Goal: Information Seeking & Learning: Learn about a topic

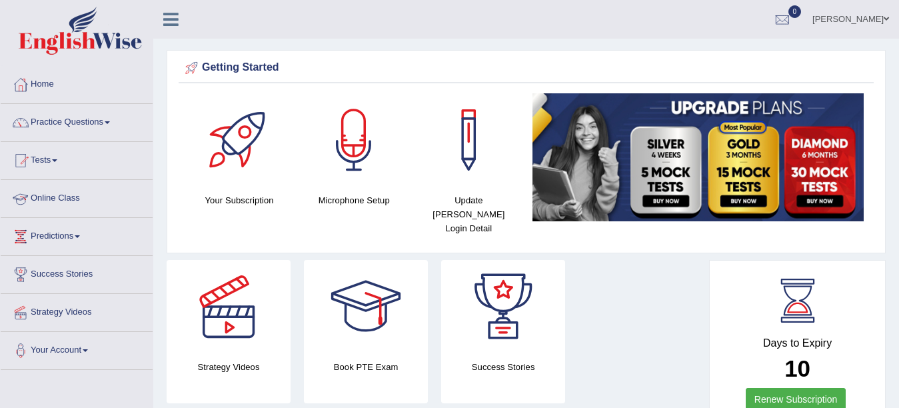
click at [67, 196] on link "Online Class" at bounding box center [77, 196] width 152 height 33
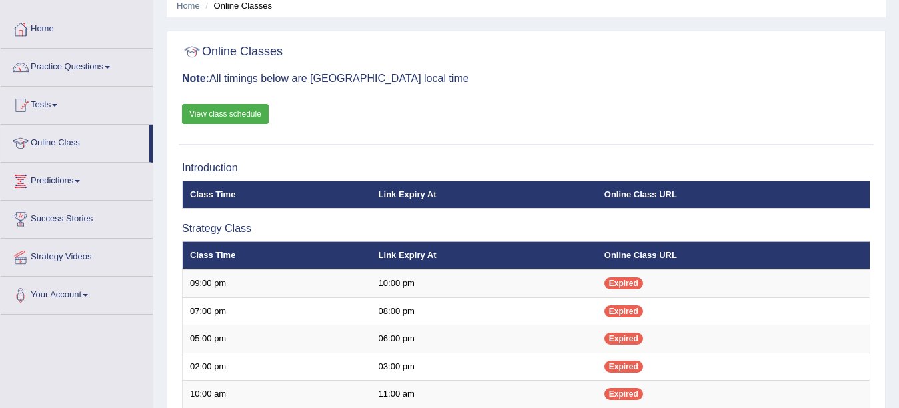
scroll to position [40, 0]
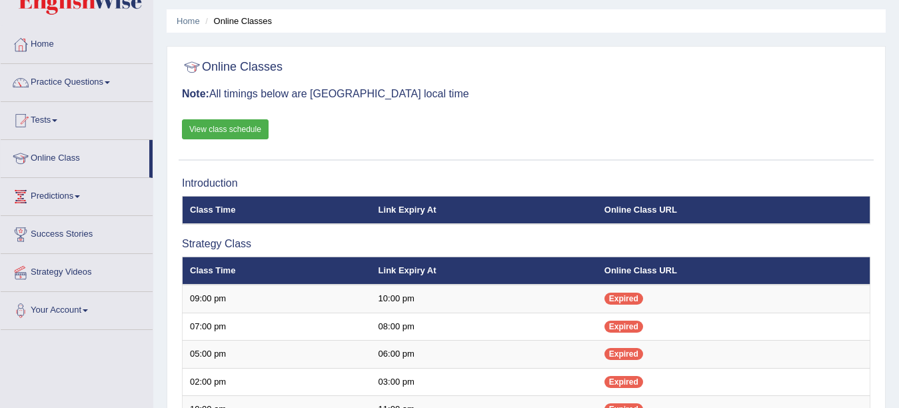
click at [240, 127] on link "View class schedule" at bounding box center [225, 129] width 87 height 20
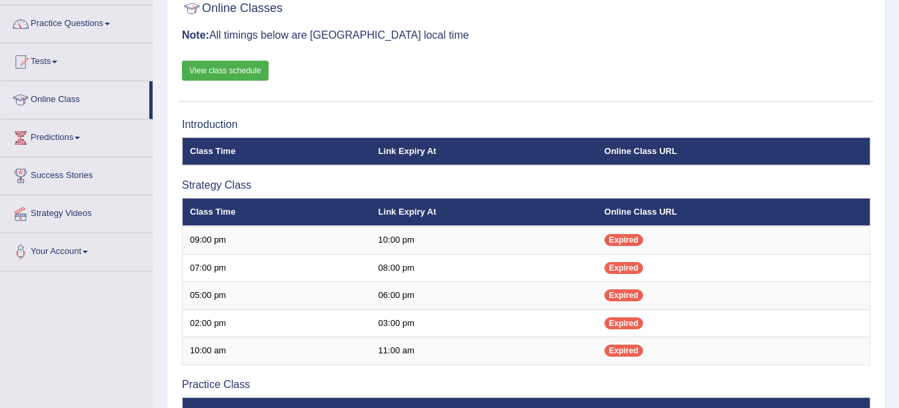
scroll to position [0, 0]
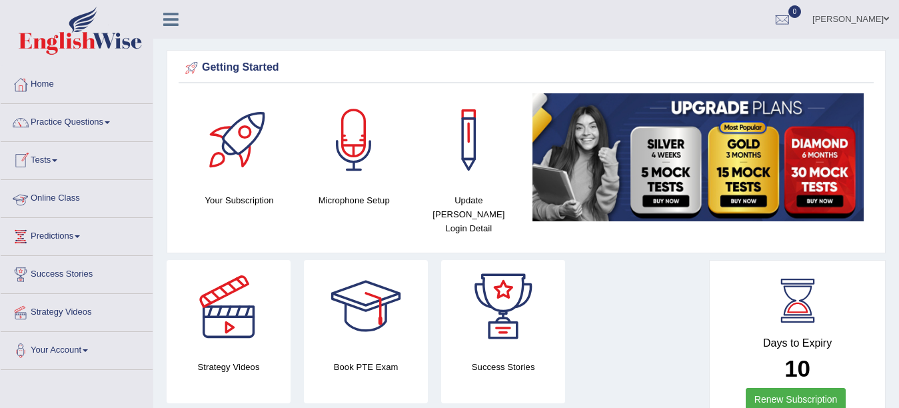
click at [49, 196] on link "Online Class" at bounding box center [77, 196] width 152 height 33
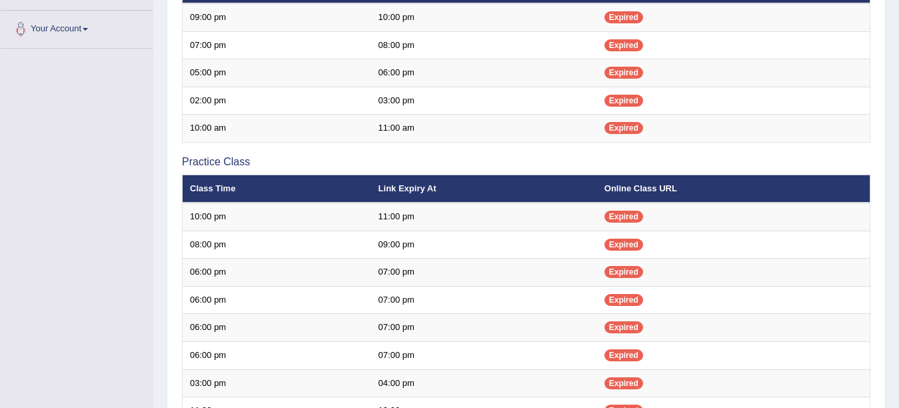
scroll to position [312, 0]
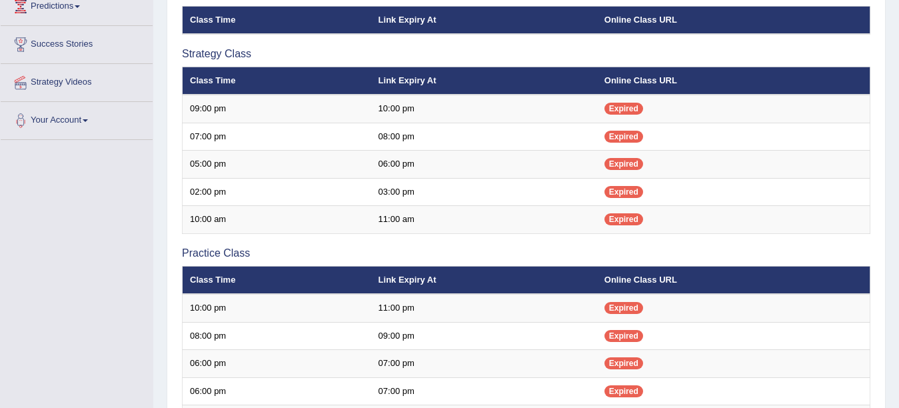
scroll to position [206, 0]
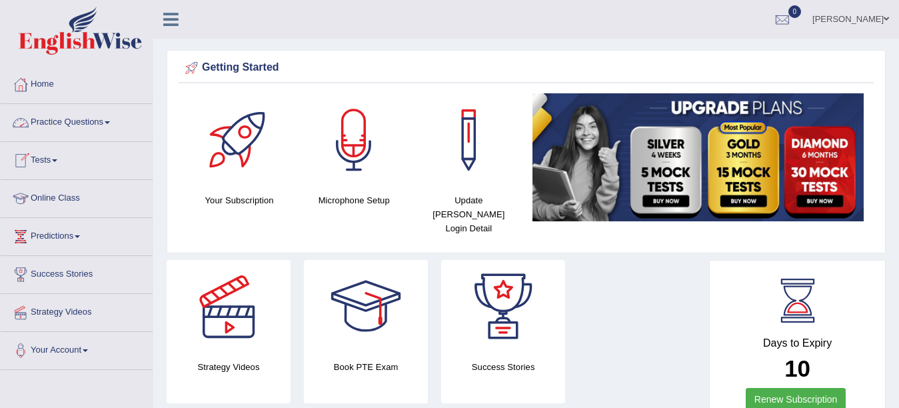
click at [34, 119] on link "Practice Questions" at bounding box center [77, 120] width 152 height 33
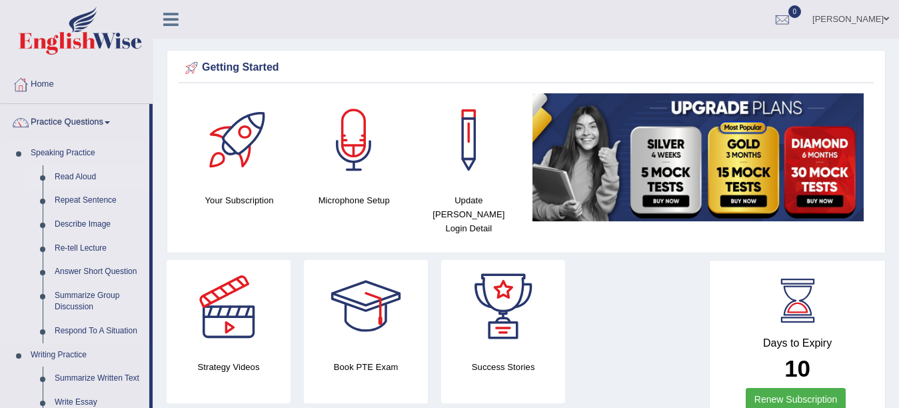
click at [56, 170] on link "Read Aloud" at bounding box center [99, 177] width 101 height 24
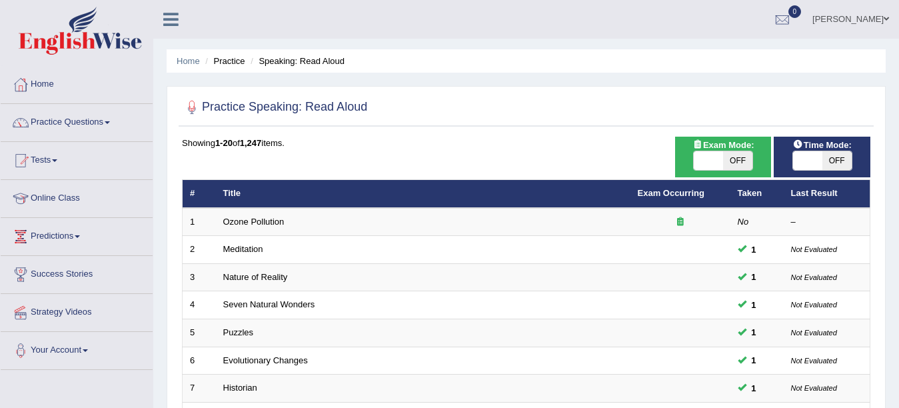
drag, startPoint x: 0, startPoint y: 0, endPoint x: 61, endPoint y: 171, distance: 181.2
click at [61, 171] on link "Tests" at bounding box center [77, 158] width 152 height 33
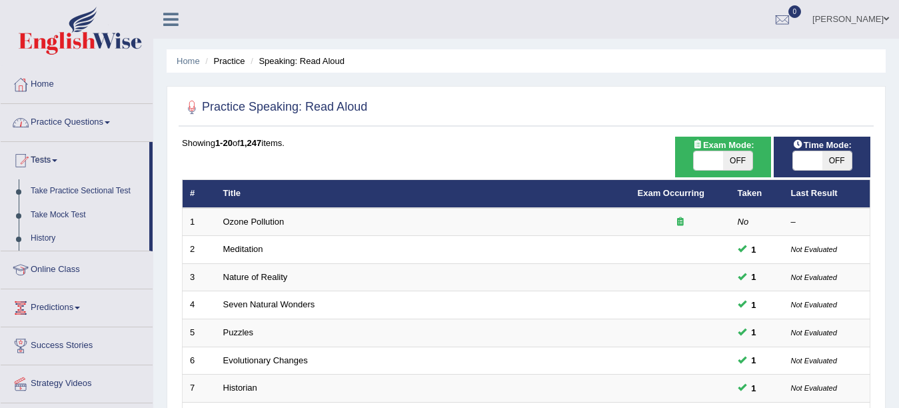
click at [95, 121] on link "Practice Questions" at bounding box center [77, 120] width 152 height 33
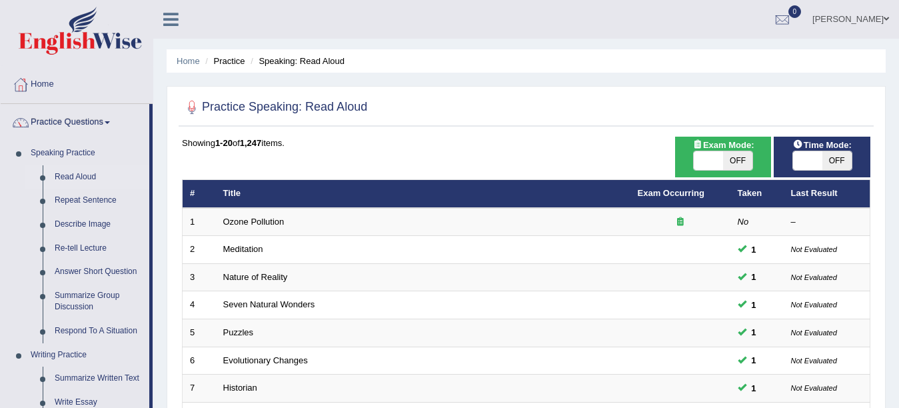
click at [91, 123] on link "Practice Questions" at bounding box center [75, 120] width 149 height 33
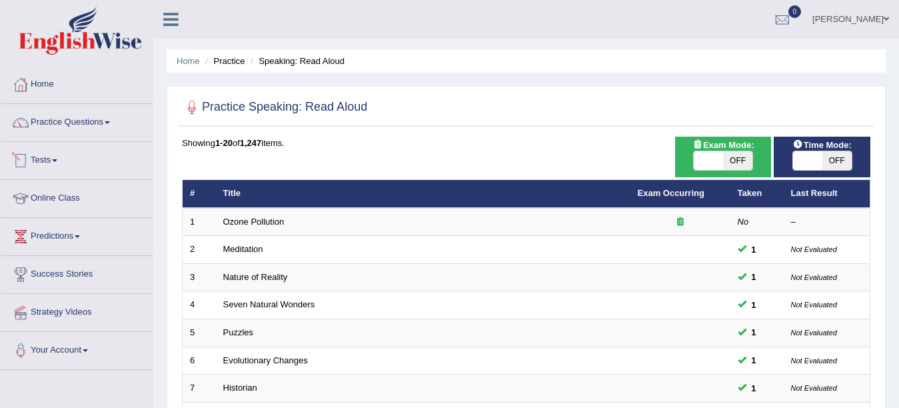
click at [50, 155] on link "Tests" at bounding box center [77, 158] width 152 height 33
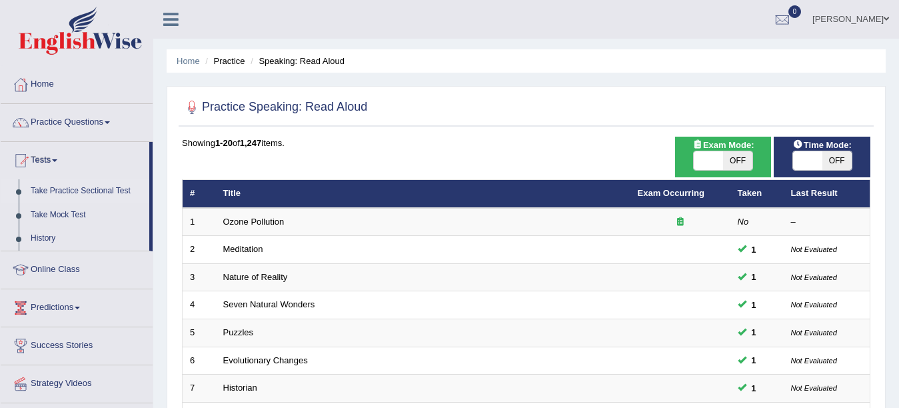
click at [63, 188] on link "Take Practice Sectional Test" at bounding box center [87, 191] width 125 height 24
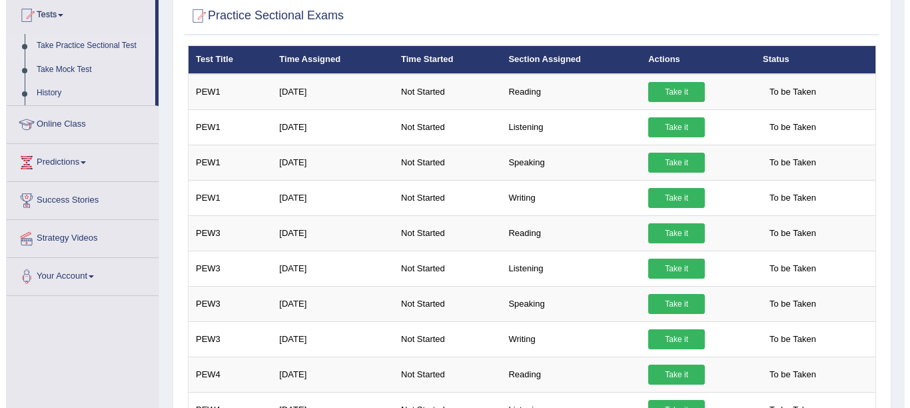
scroll to position [112, 0]
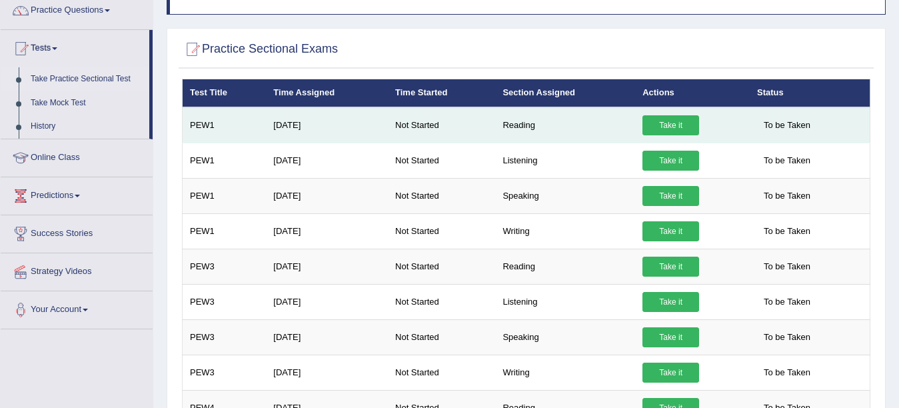
click at [670, 134] on link "Take it" at bounding box center [670, 125] width 57 height 20
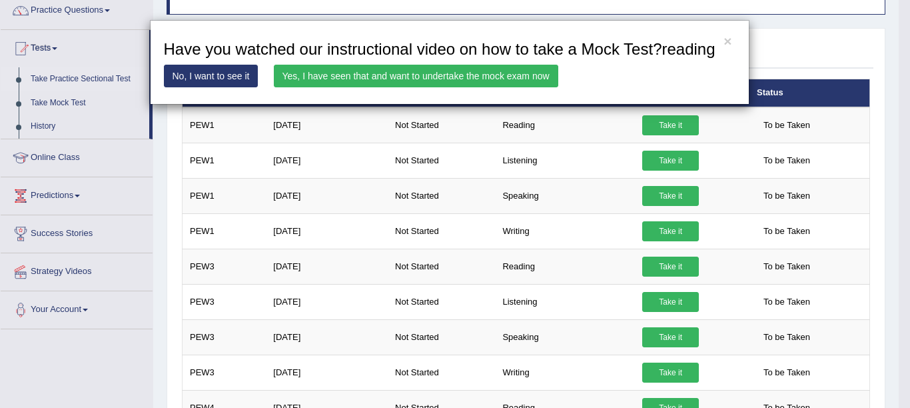
click at [401, 76] on link "Yes, I have seen that and want to undertake the mock exam now" at bounding box center [416, 76] width 284 height 23
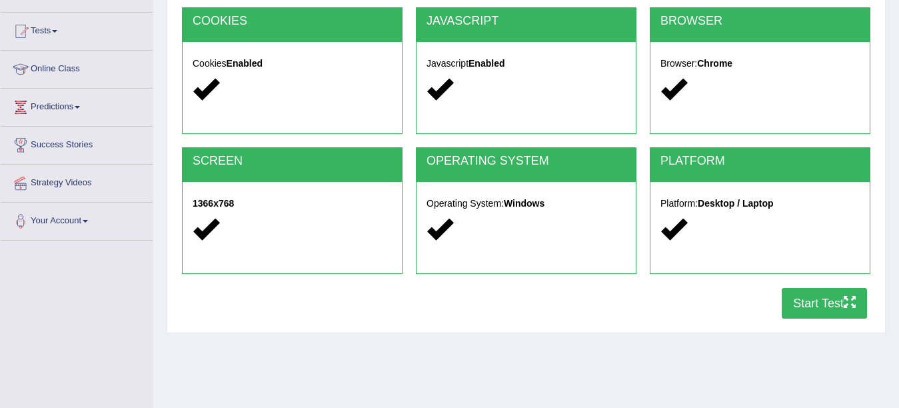
scroll to position [125, 0]
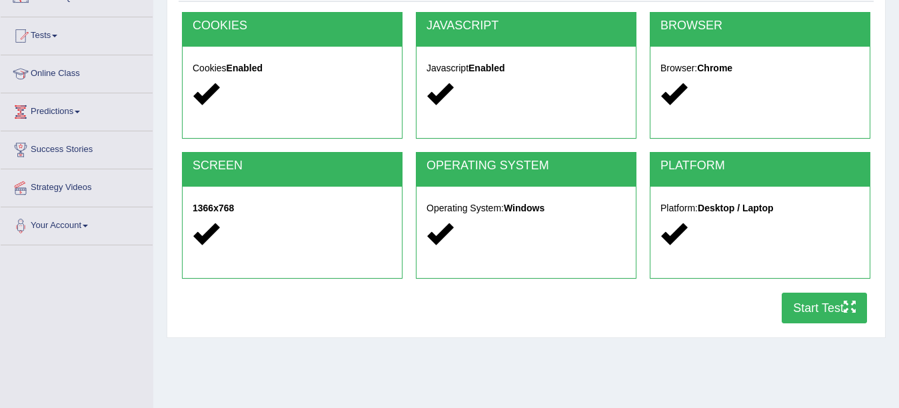
click at [824, 314] on button "Start Test" at bounding box center [824, 307] width 85 height 31
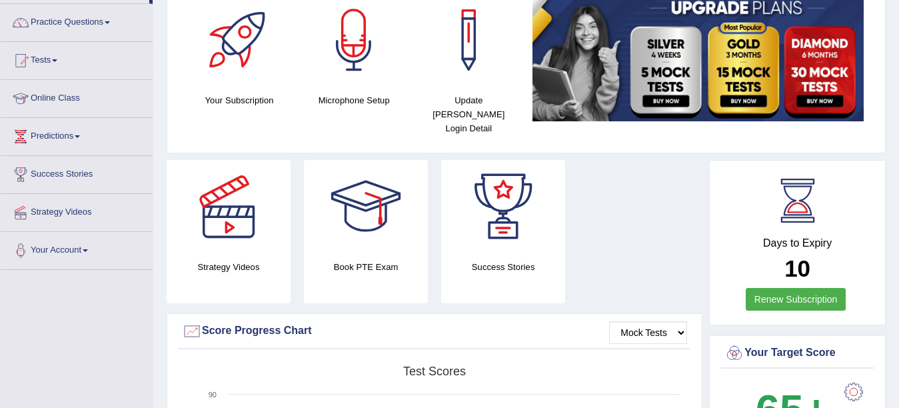
scroll to position [83, 0]
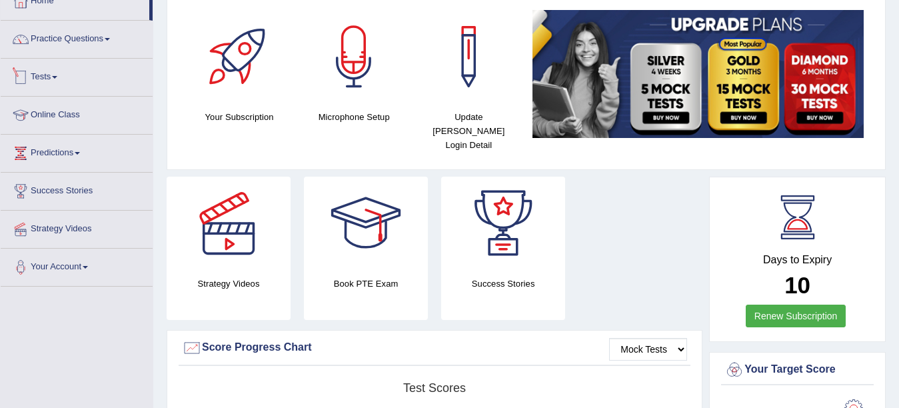
click at [58, 80] on link "Tests" at bounding box center [77, 75] width 152 height 33
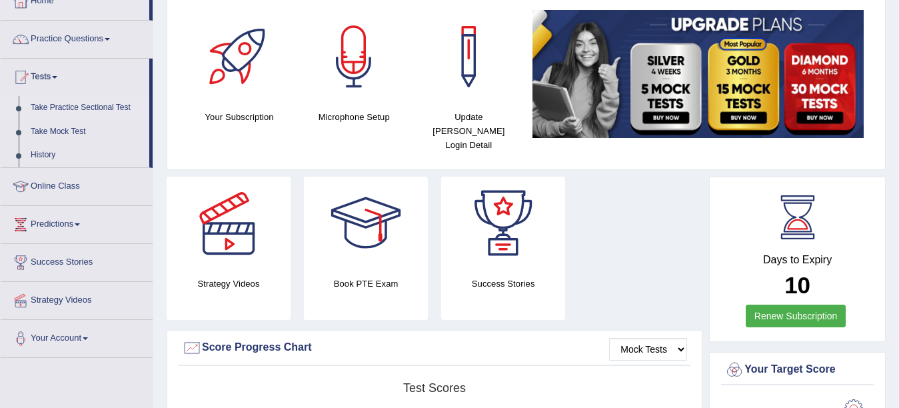
click at [63, 105] on link "Take Practice Sectional Test" at bounding box center [87, 108] width 125 height 24
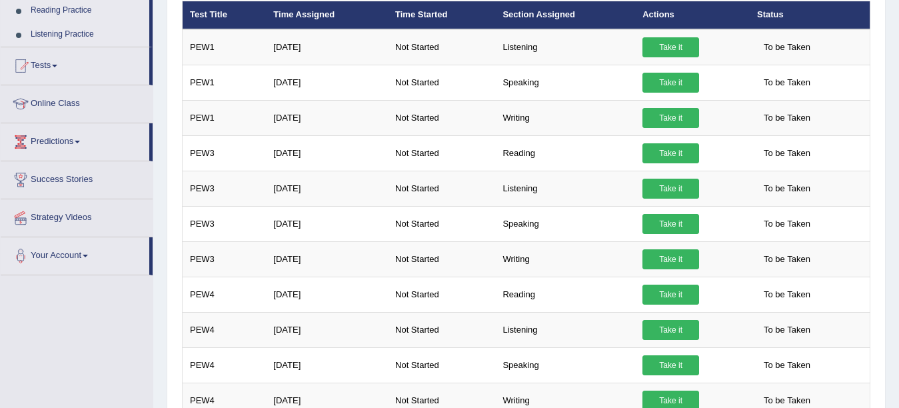
scroll to position [192, 0]
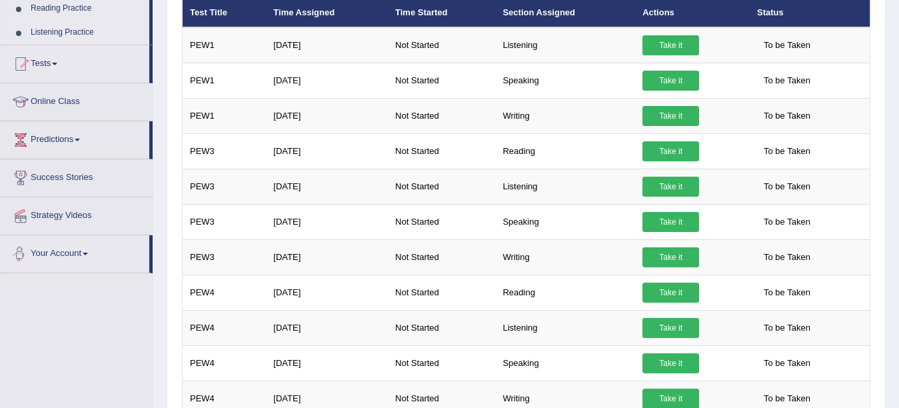
click at [89, 249] on link "Your Account" at bounding box center [75, 251] width 149 height 33
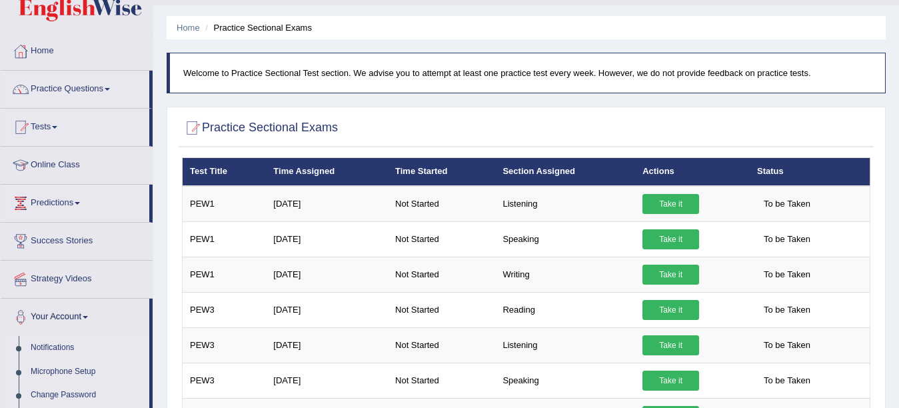
scroll to position [0, 0]
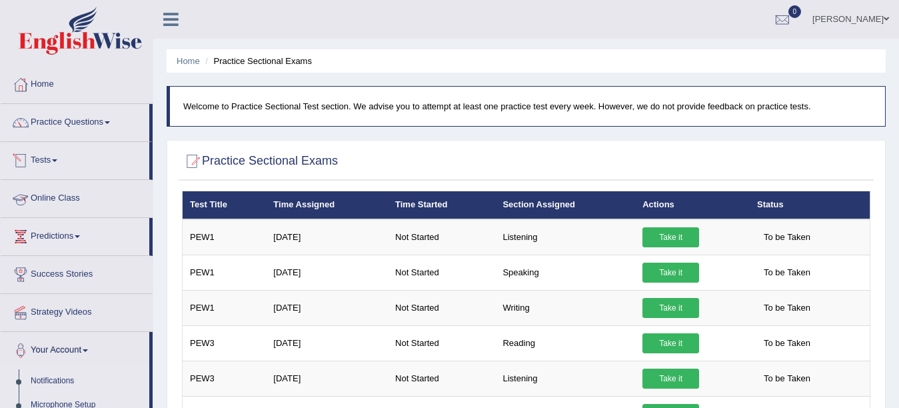
click at [57, 161] on span at bounding box center [54, 160] width 5 height 3
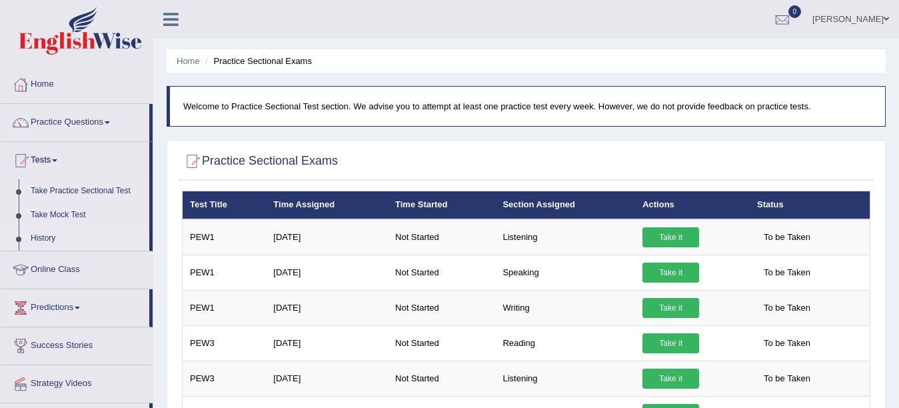
click at [49, 238] on link "History" at bounding box center [87, 239] width 125 height 24
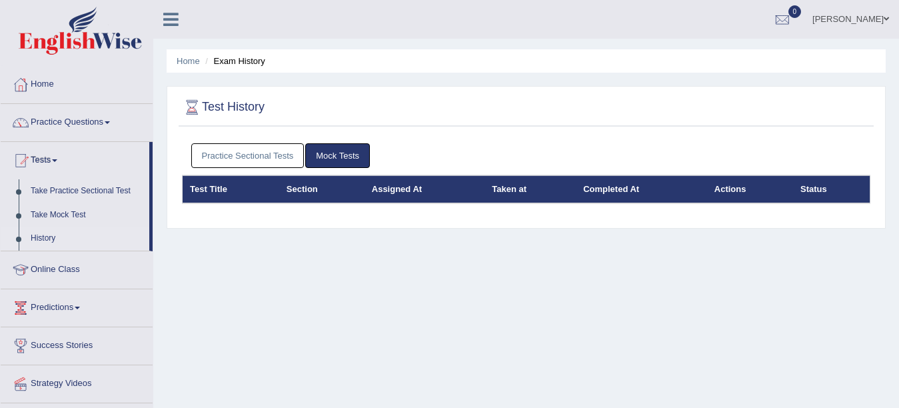
click at [289, 157] on link "Practice Sectional Tests" at bounding box center [247, 155] width 113 height 25
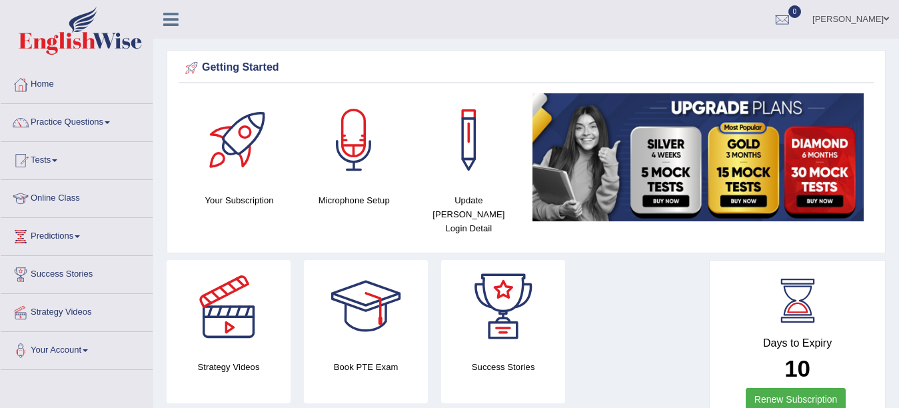
click at [658, 15] on ul "Priyank Patel Toggle navigation Username: Pmpatel9033_ Access Type: Online Subs…" at bounding box center [638, 19] width 522 height 38
click at [65, 122] on link "Practice Questions" at bounding box center [77, 120] width 152 height 33
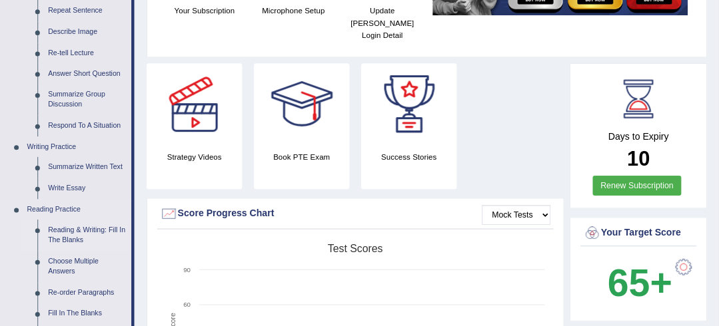
scroll to position [188, 0]
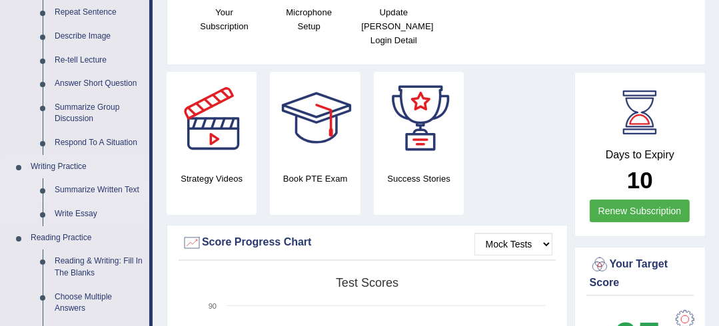
click at [76, 186] on link "Summarize Written Text" at bounding box center [99, 191] width 101 height 24
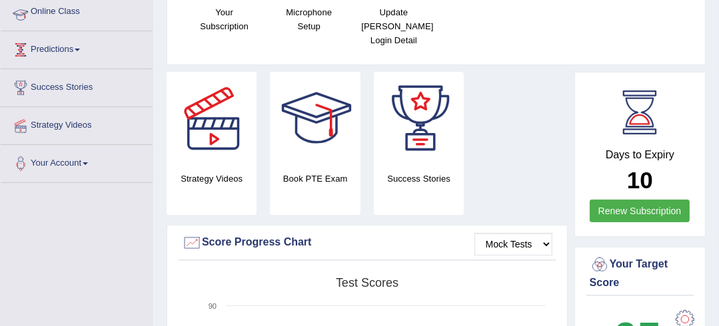
scroll to position [192, 0]
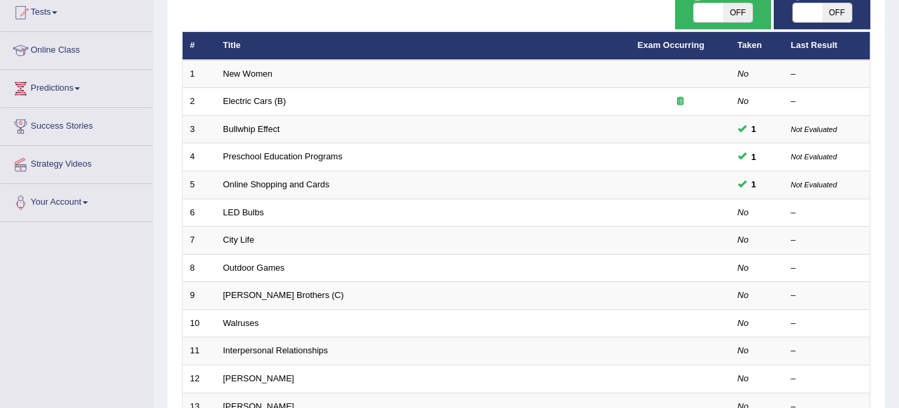
scroll to position [149, 0]
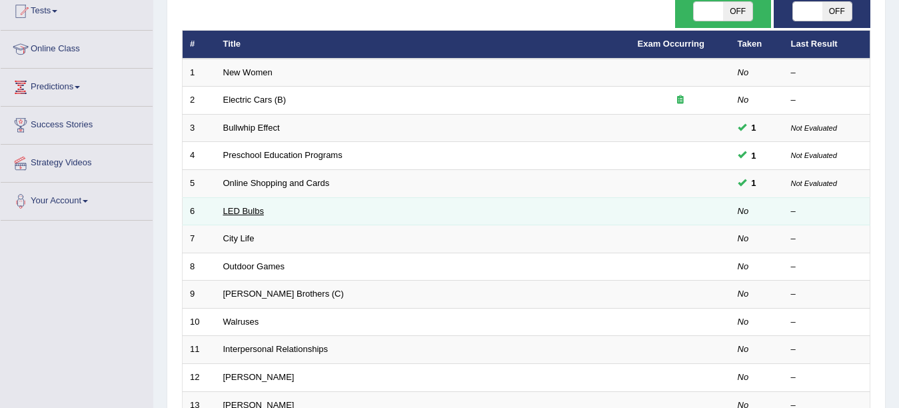
click at [227, 213] on link "LED Bulbs" at bounding box center [243, 211] width 41 height 10
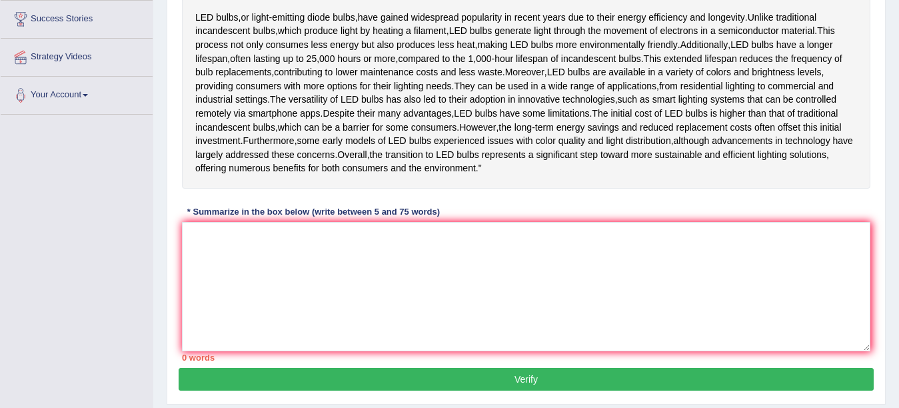
scroll to position [258, 0]
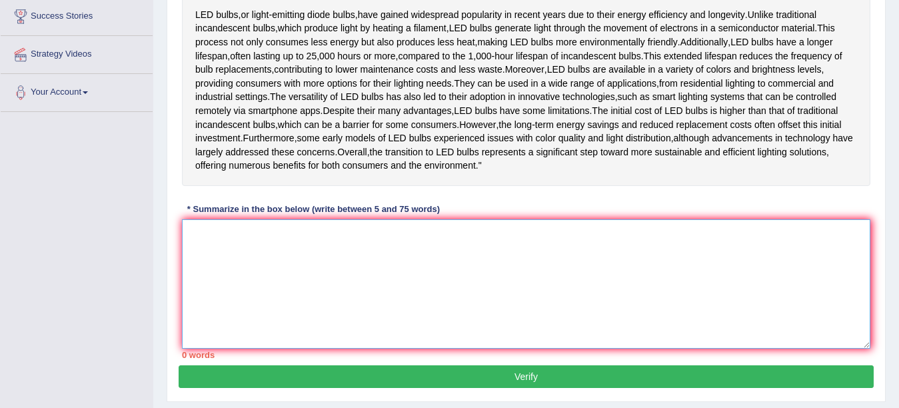
click at [479, 318] on textarea at bounding box center [526, 283] width 688 height 129
click at [482, 286] on textarea at bounding box center [526, 283] width 688 height 129
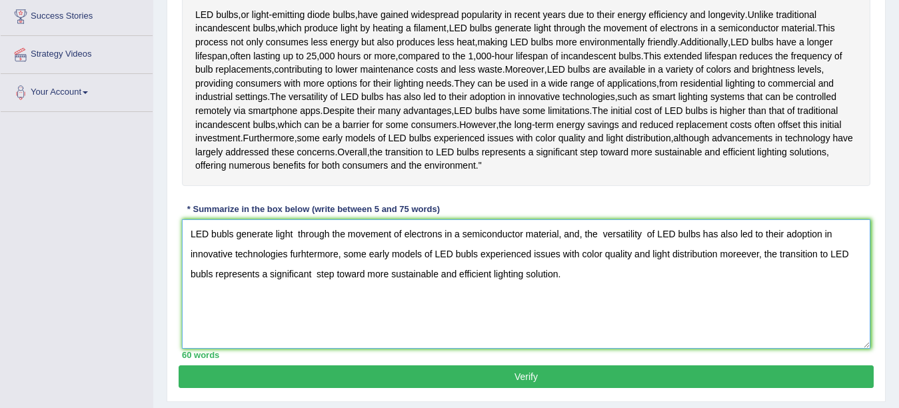
scroll to position [336, 0]
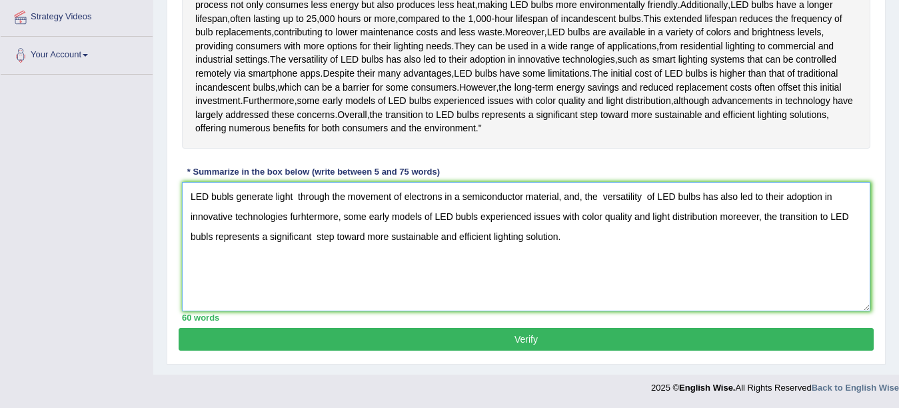
click at [207, 196] on textarea "LED bubls generate light through the movement of electrons in a semiconductor m…" at bounding box center [526, 246] width 688 height 129
click at [672, 199] on textarea "Led bubls generate light through the movement of electrons in a semiconductor m…" at bounding box center [526, 246] width 688 height 129
click at [453, 218] on textarea "Led bubls generate light through the movement of electrons in a semiconductor m…" at bounding box center [526, 246] width 688 height 129
type textarea "Led bubls generate light through the movement of electrons in a semiconductor m…"
click at [475, 338] on button "Verify" at bounding box center [526, 339] width 695 height 23
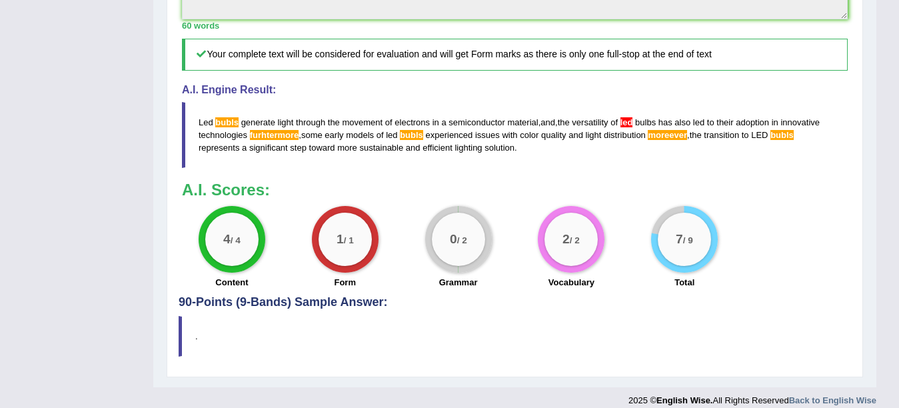
scroll to position [621, 0]
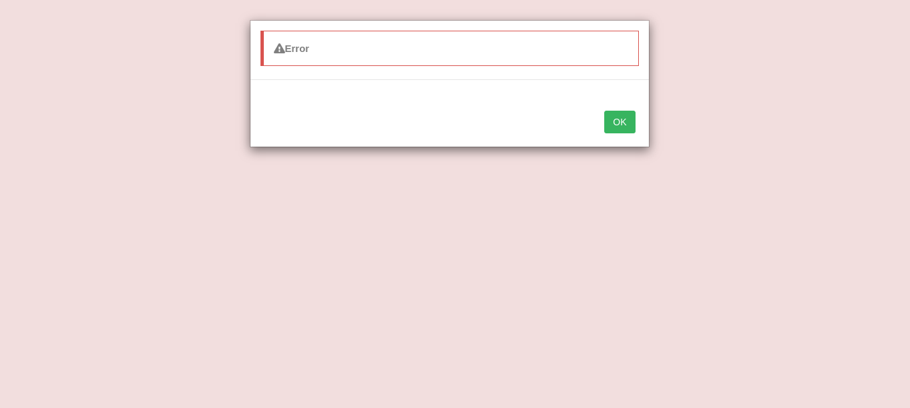
click at [898, 246] on div "Error OK" at bounding box center [455, 204] width 910 height 408
click at [612, 127] on button "OK" at bounding box center [619, 122] width 31 height 23
